Goal: Obtain resource: Download file/media

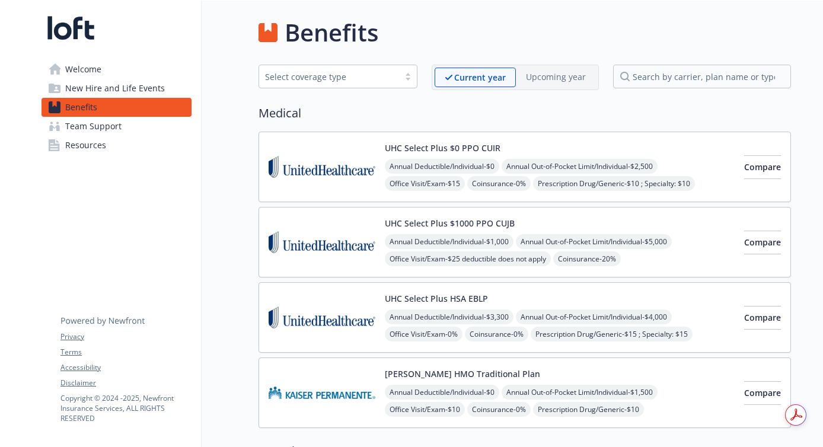
scroll to position [1306, 0]
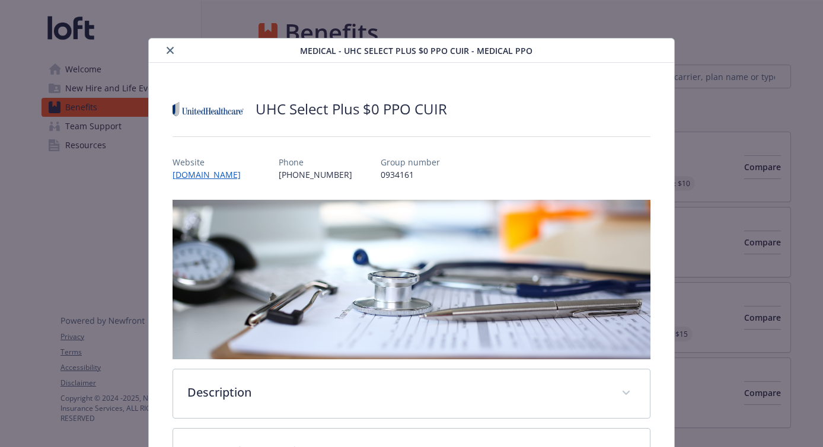
scroll to position [36, 0]
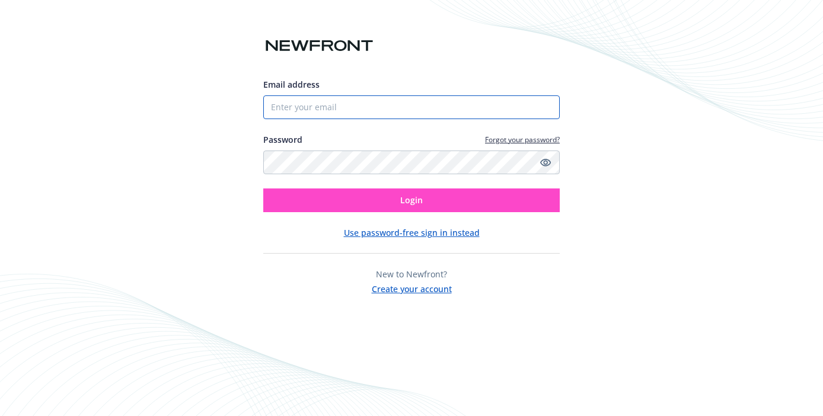
type input "kelly@loftorbital.com"
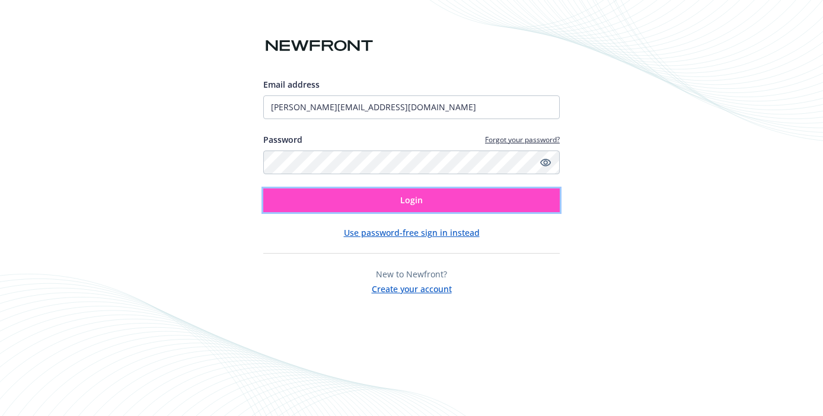
click at [369, 194] on button "Login" at bounding box center [411, 201] width 296 height 24
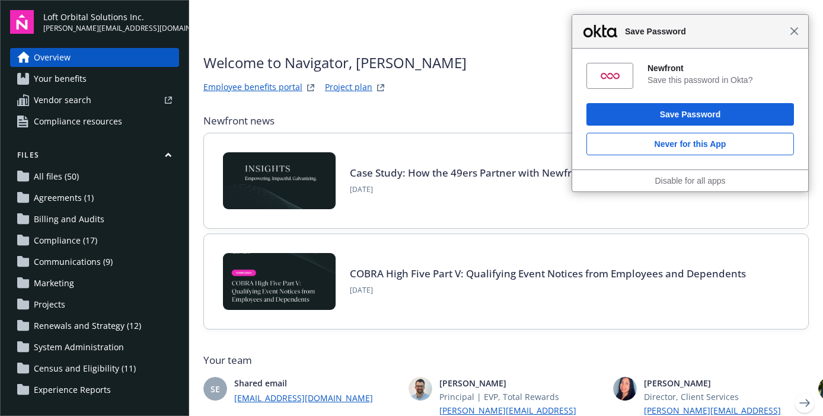
click at [797, 31] on span "Close" at bounding box center [794, 31] width 9 height 9
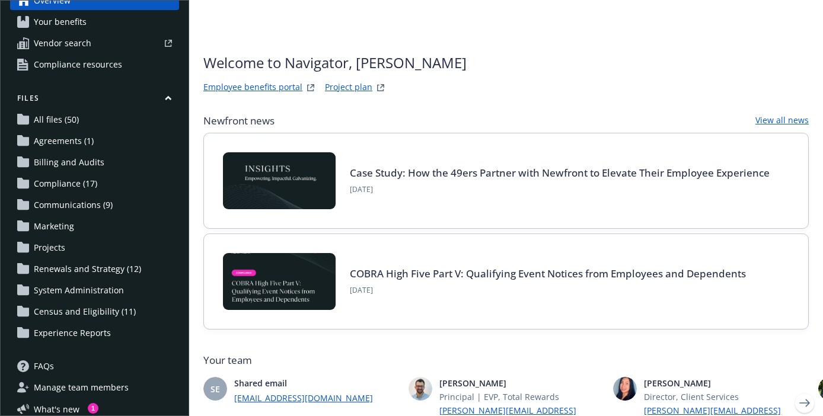
scroll to position [65, 0]
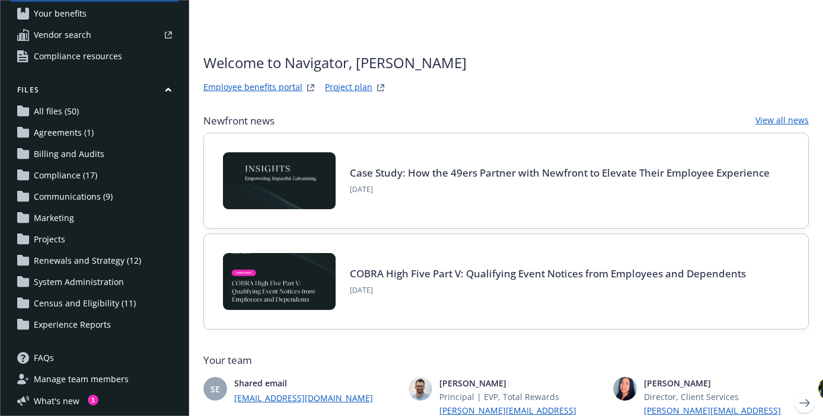
click at [76, 261] on span "Renewals and Strategy (12)" at bounding box center [87, 260] width 107 height 19
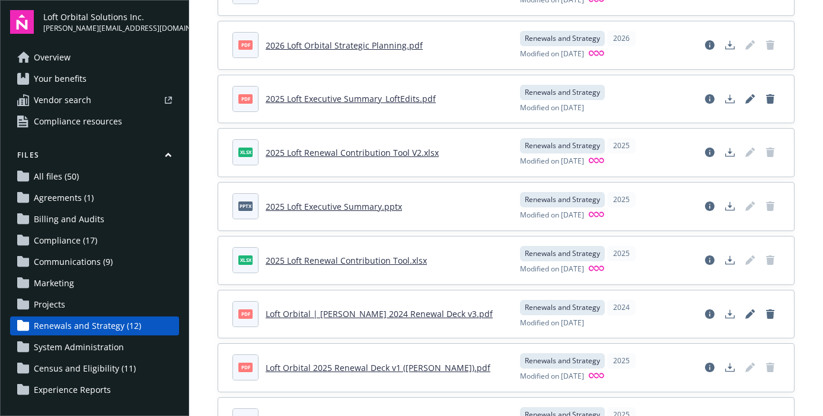
scroll to position [298, 0]
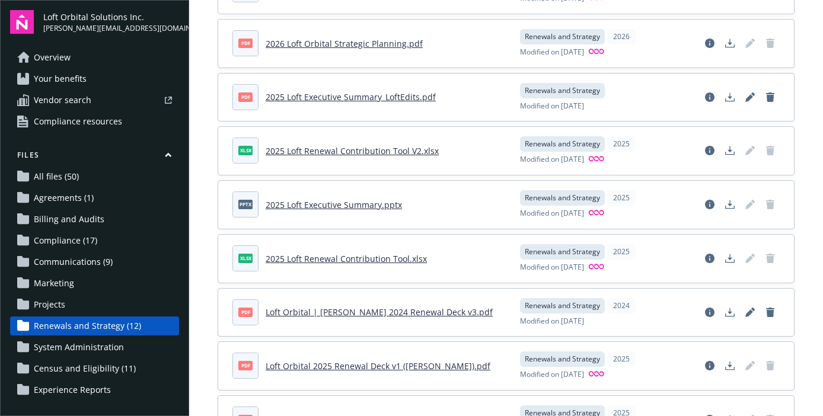
click at [309, 153] on link "2025 Loft Renewal Contribution Tool V2.xlsx" at bounding box center [352, 150] width 173 height 11
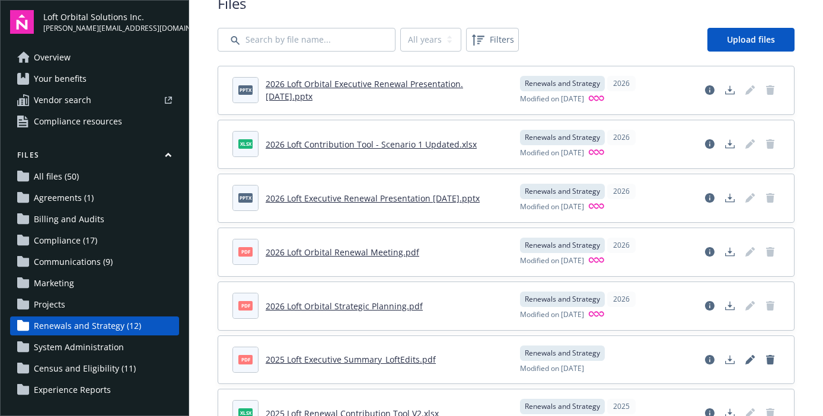
scroll to position [39, 0]
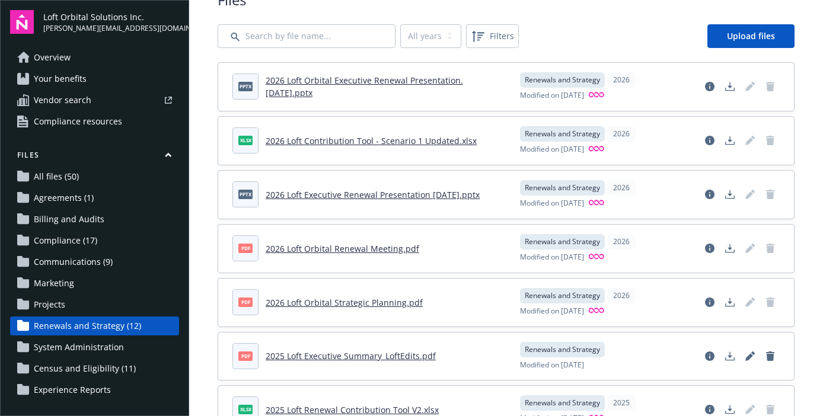
click at [315, 141] on link "2026 Loft Contribution Tool - Scenario 1 Updated.xlsx" at bounding box center [371, 140] width 211 height 11
